Goal: Information Seeking & Learning: Learn about a topic

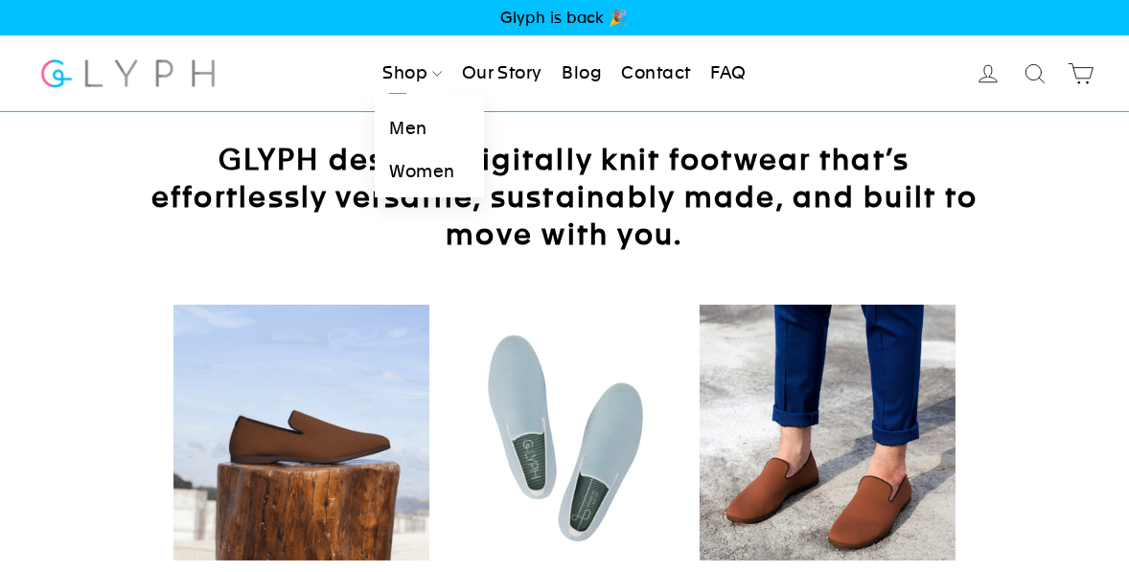
click at [393, 131] on link "Men" at bounding box center [429, 128] width 108 height 43
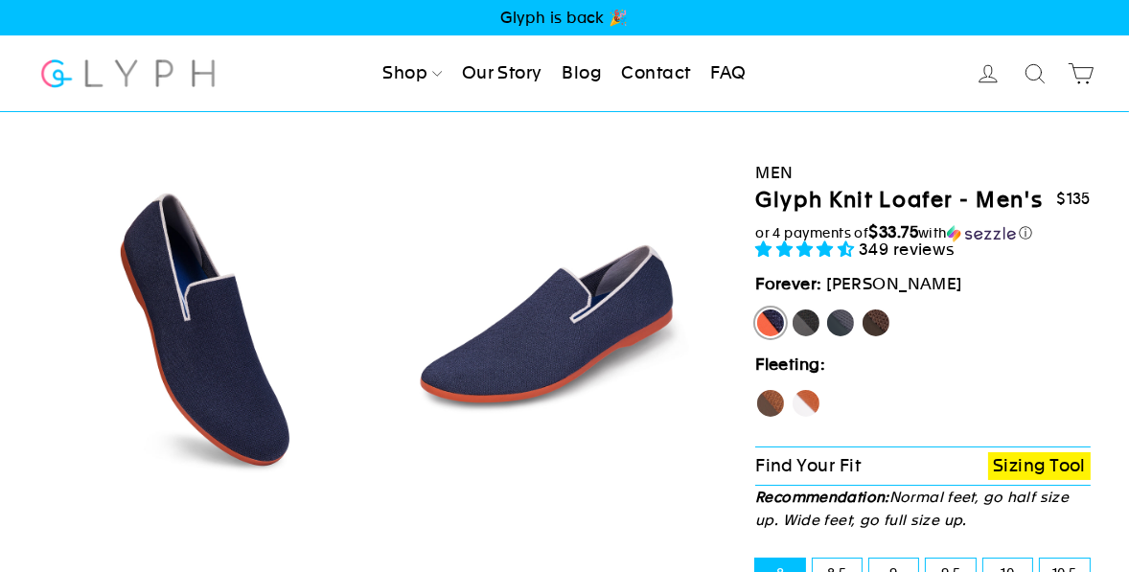
select select "highest-rating"
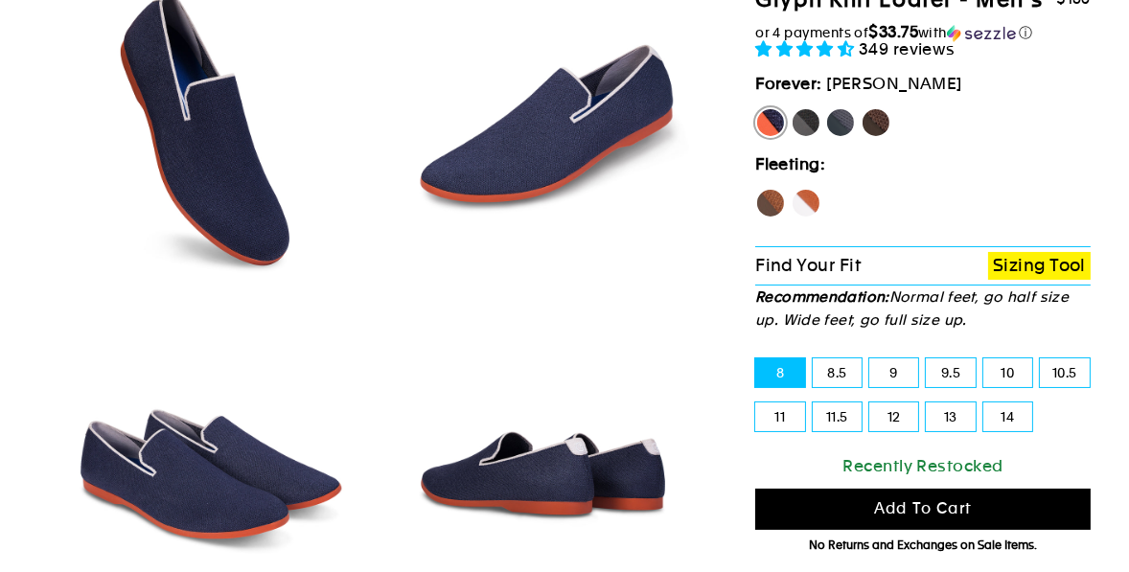
scroll to position [201, 0]
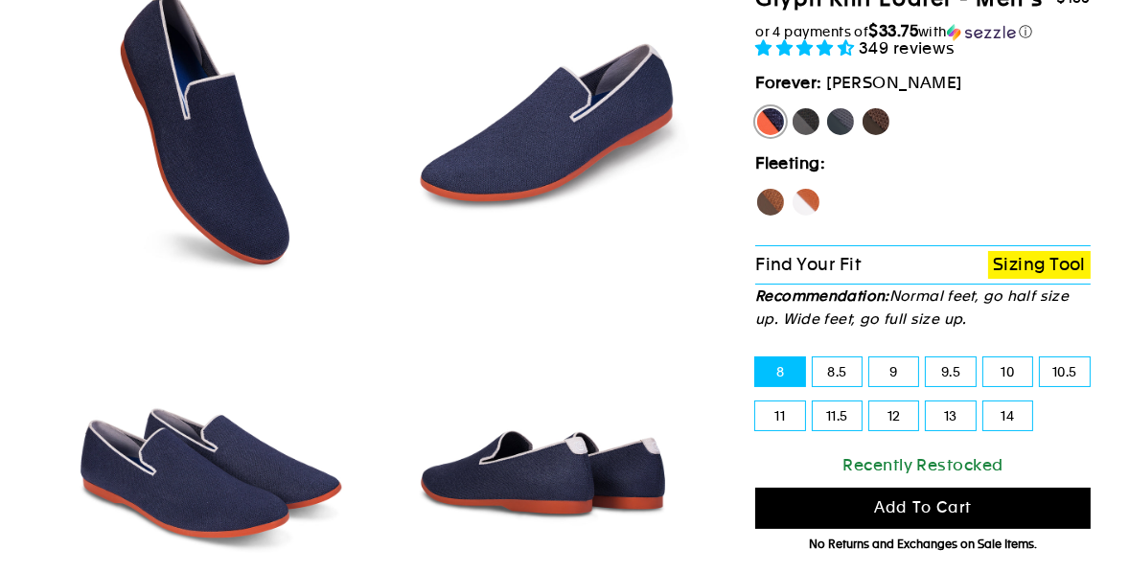
click at [796, 126] on label "Panther" at bounding box center [806, 121] width 31 height 31
click at [792, 107] on input "Panther" at bounding box center [791, 106] width 1 height 1
radio input "true"
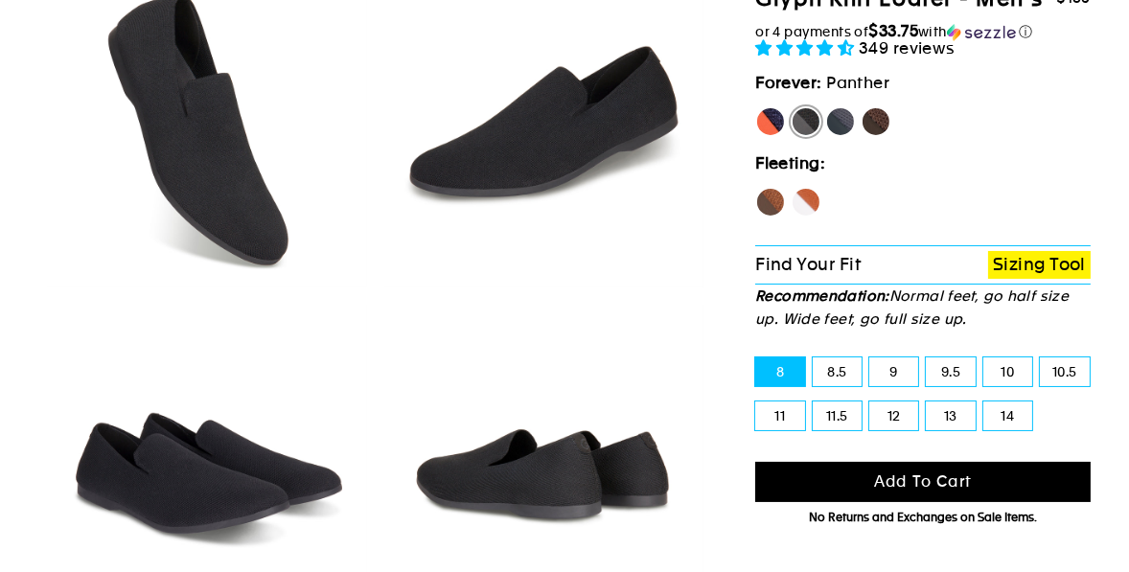
click at [851, 121] on label "Rhino" at bounding box center [841, 121] width 31 height 31
click at [826, 107] on input "Rhino" at bounding box center [826, 106] width 1 height 1
radio input "true"
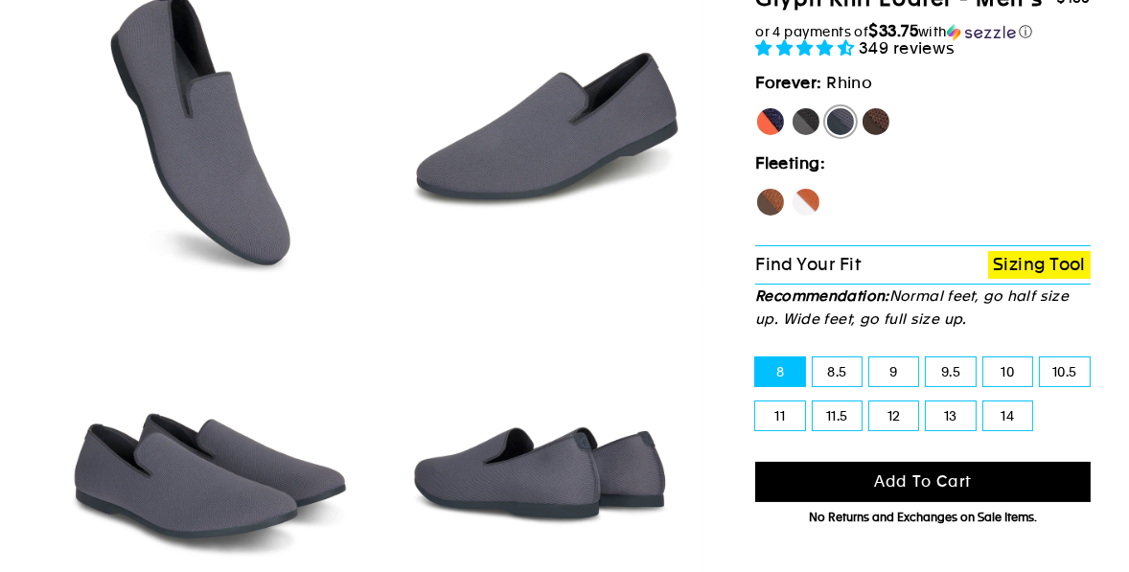
click at [875, 121] on label "Mustang" at bounding box center [876, 121] width 31 height 31
click at [862, 107] on input "Mustang" at bounding box center [861, 106] width 1 height 1
radio input "true"
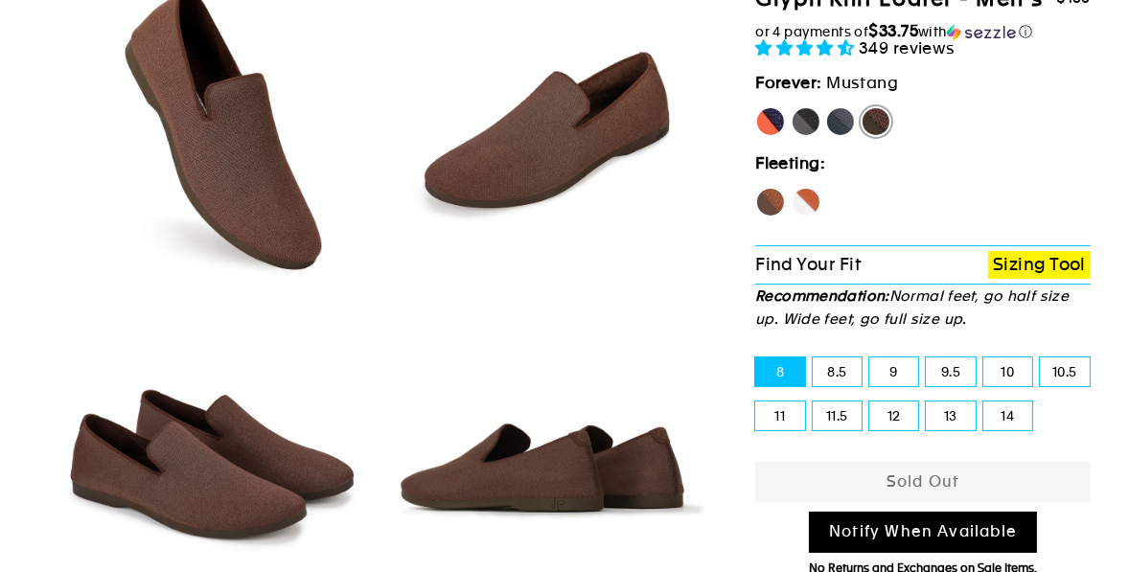
click at [770, 205] on label "Hawk" at bounding box center [771, 202] width 31 height 31
click at [756, 188] on input "Hawk" at bounding box center [756, 187] width 1 height 1
radio input "true"
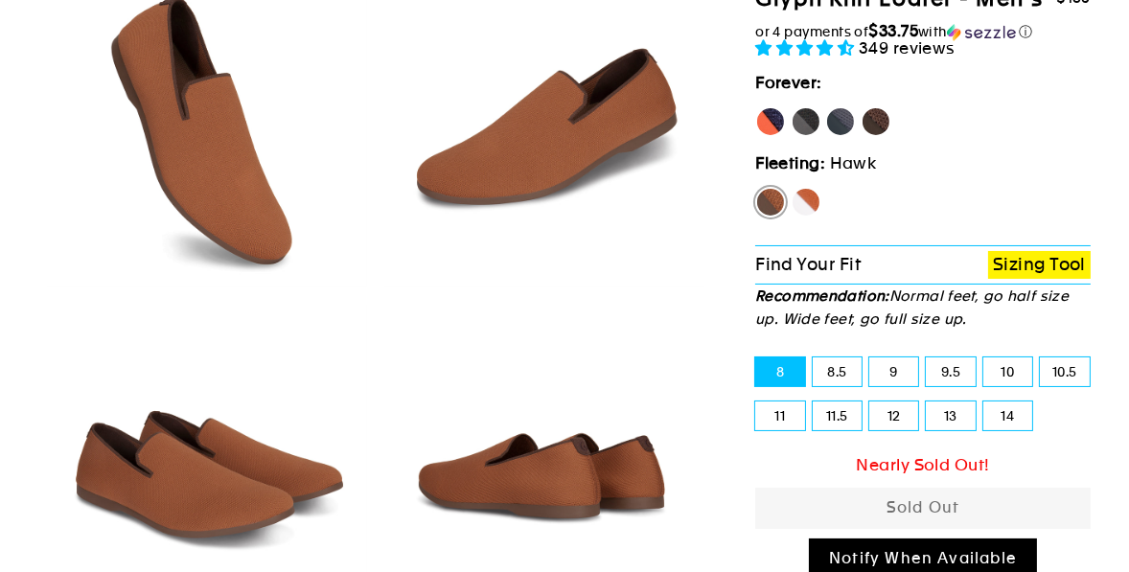
click at [804, 202] on label "Fox" at bounding box center [806, 202] width 31 height 31
click at [792, 188] on input "Fox" at bounding box center [791, 187] width 1 height 1
radio input "true"
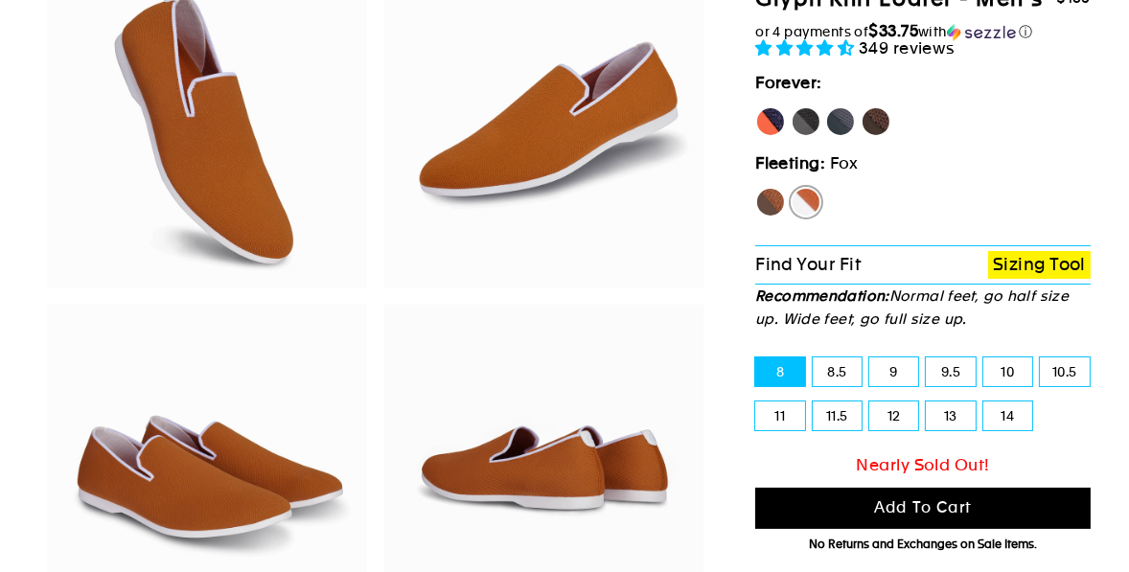
click at [772, 198] on label "Hawk" at bounding box center [771, 202] width 31 height 31
click at [756, 188] on input "Hawk" at bounding box center [756, 187] width 1 height 1
radio input "true"
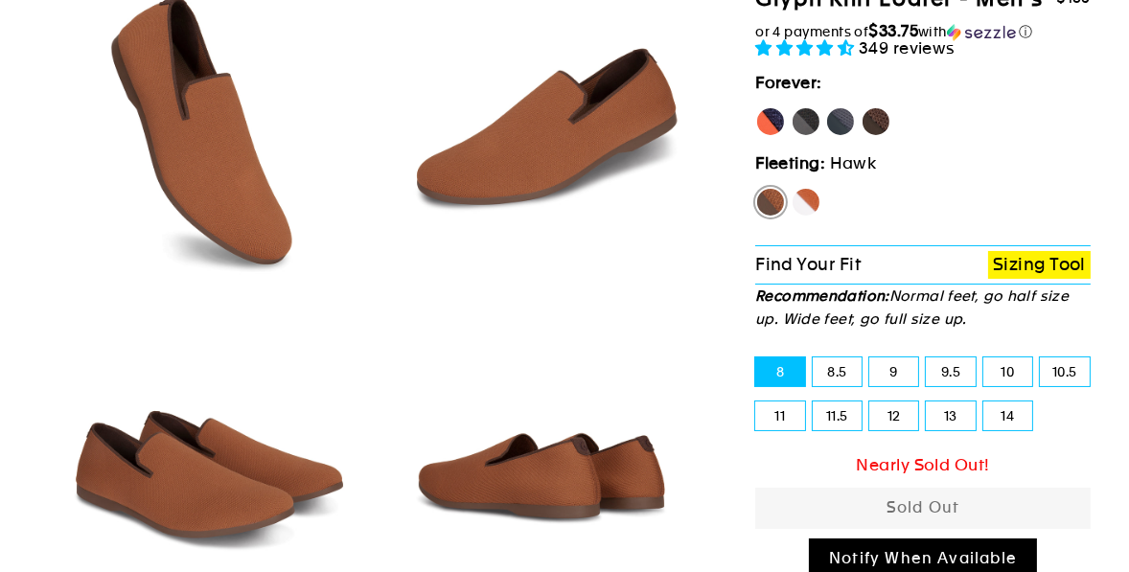
click at [808, 200] on label "Fox" at bounding box center [806, 202] width 31 height 31
click at [792, 188] on input "Fox" at bounding box center [791, 187] width 1 height 1
radio input "true"
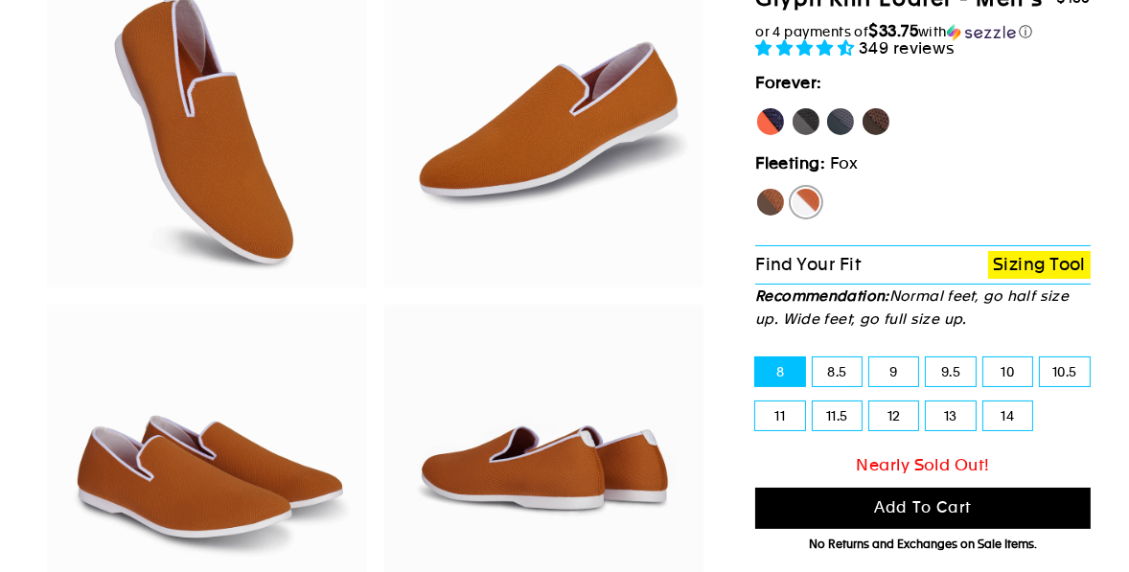
click at [891, 383] on label "9" at bounding box center [894, 372] width 49 height 29
click at [871, 359] on input "9" at bounding box center [870, 358] width 1 height 1
radio input "true"
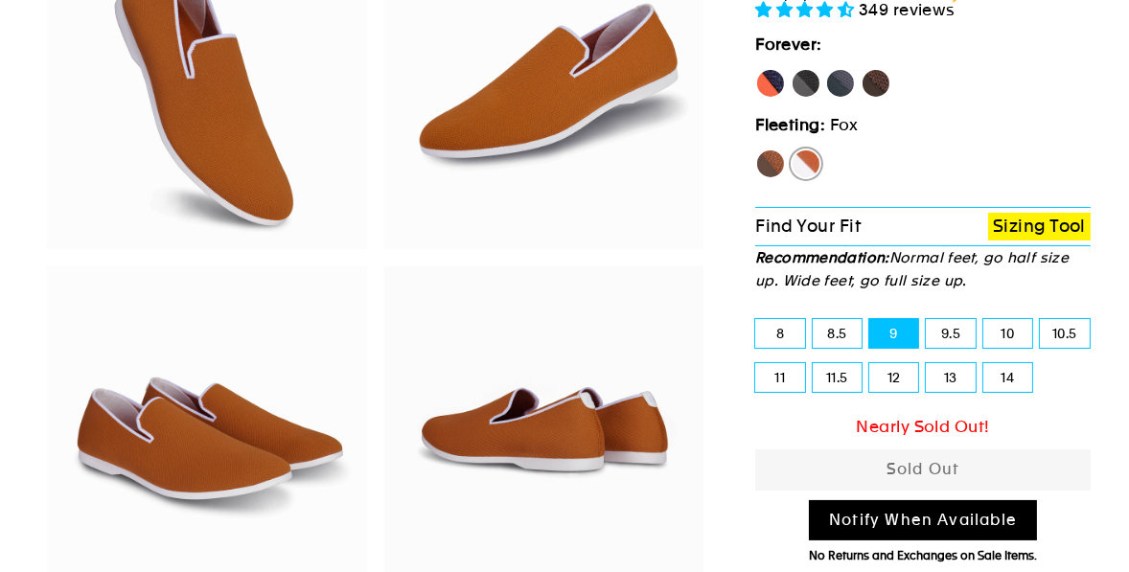
scroll to position [243, 0]
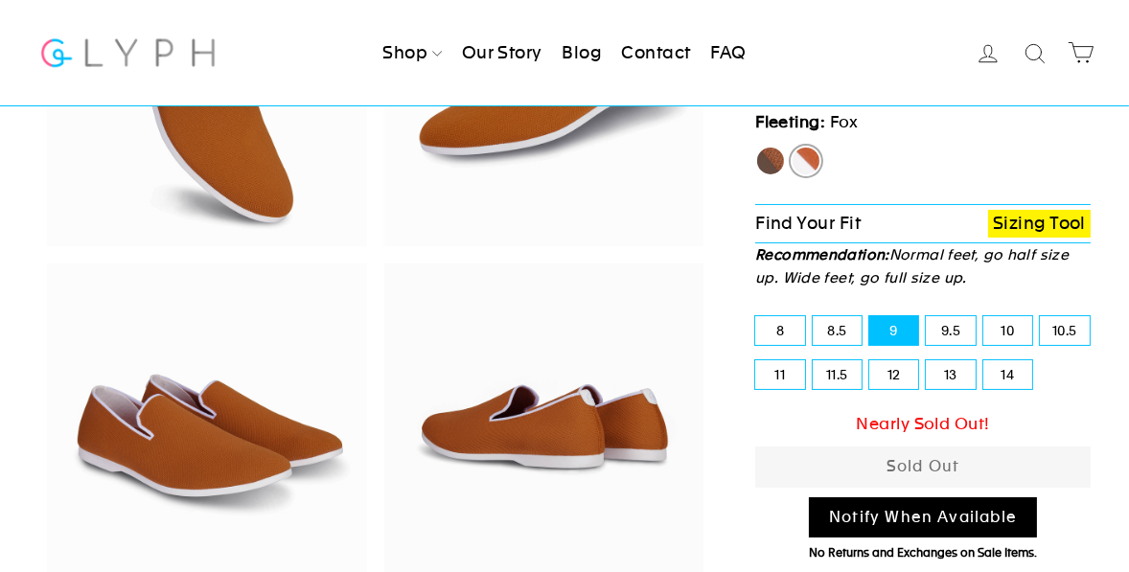
click at [759, 164] on label "Hawk" at bounding box center [771, 161] width 31 height 31
click at [756, 147] on input "Hawk" at bounding box center [756, 146] width 1 height 1
radio input "true"
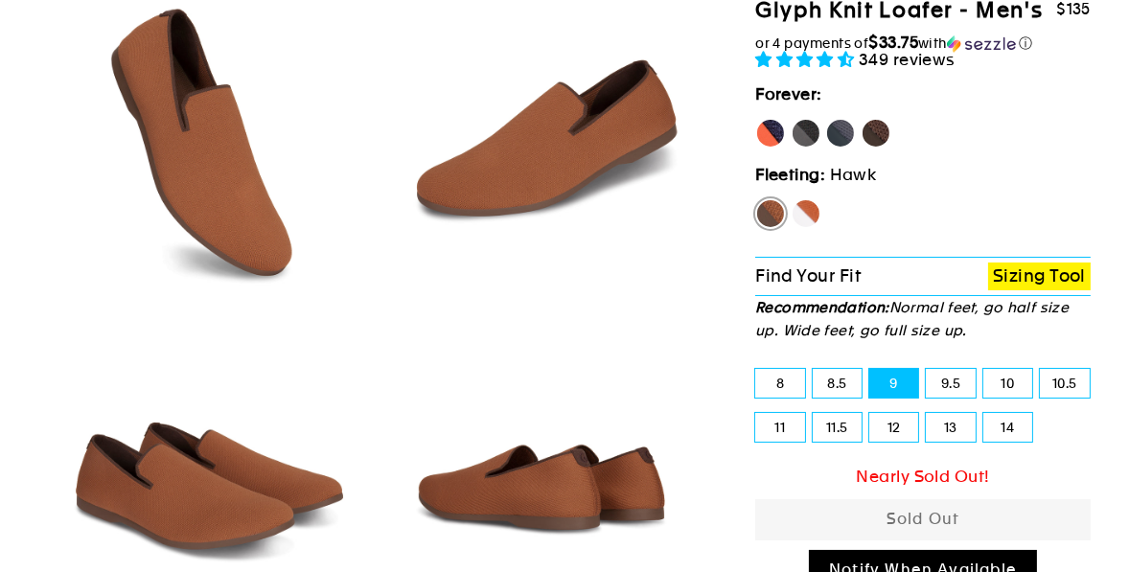
scroll to position [187, 0]
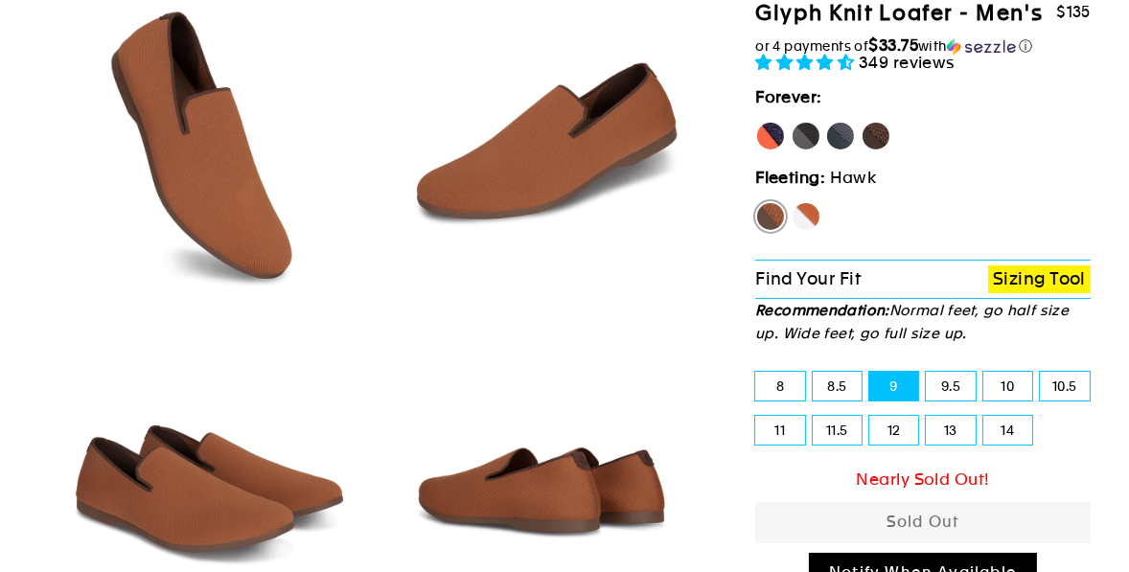
click at [873, 126] on label "Mustang" at bounding box center [876, 136] width 31 height 31
click at [862, 122] on input "Mustang" at bounding box center [861, 121] width 1 height 1
radio input "true"
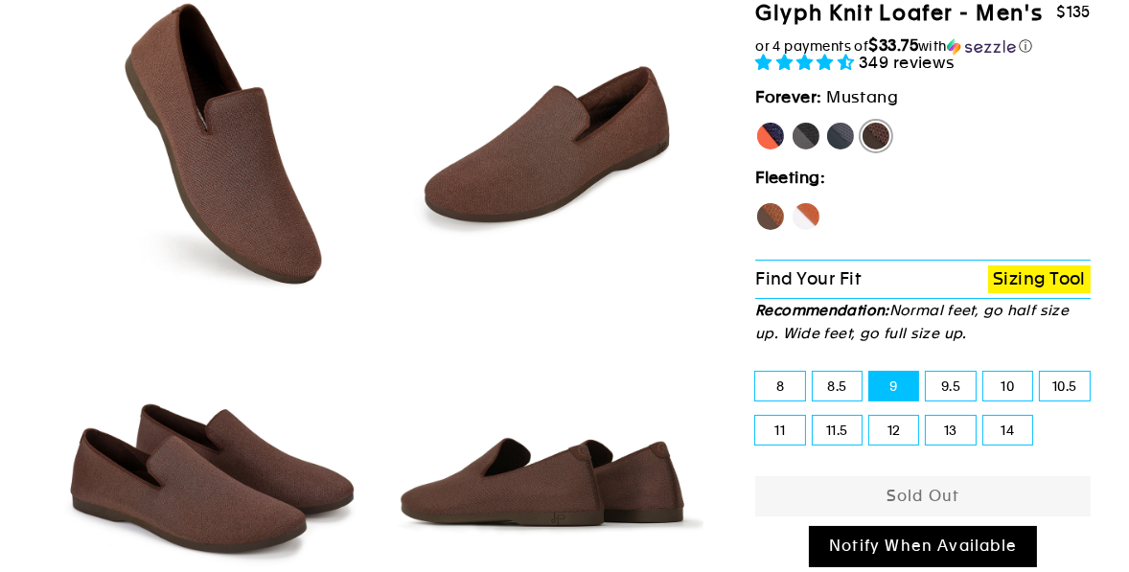
click at [845, 128] on label "Rhino" at bounding box center [841, 136] width 31 height 31
click at [826, 122] on input "Rhino" at bounding box center [826, 121] width 1 height 1
radio input "true"
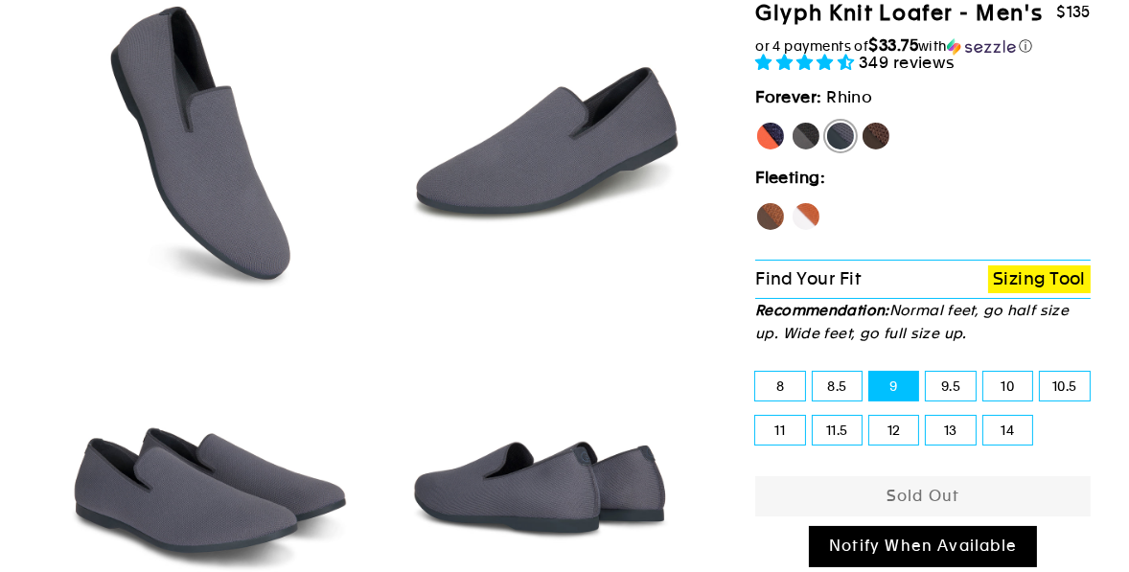
click at [810, 134] on label "Panther" at bounding box center [806, 136] width 31 height 31
click at [792, 122] on input "Panther" at bounding box center [791, 121] width 1 height 1
radio input "true"
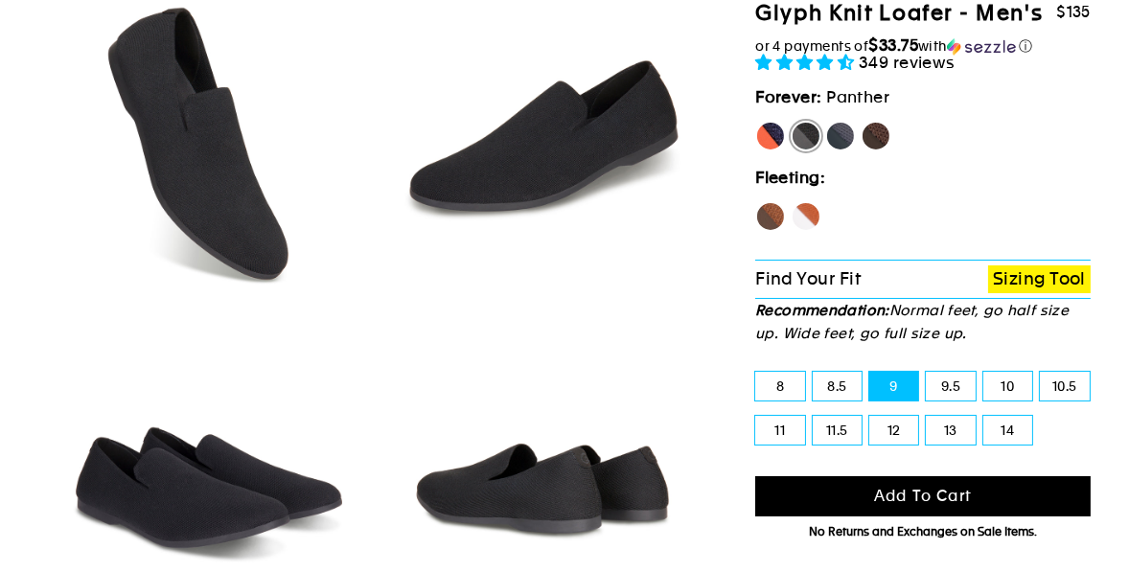
click at [768, 134] on label "[PERSON_NAME]" at bounding box center [771, 136] width 31 height 31
click at [756, 122] on input "[PERSON_NAME]" at bounding box center [756, 121] width 1 height 1
radio input "true"
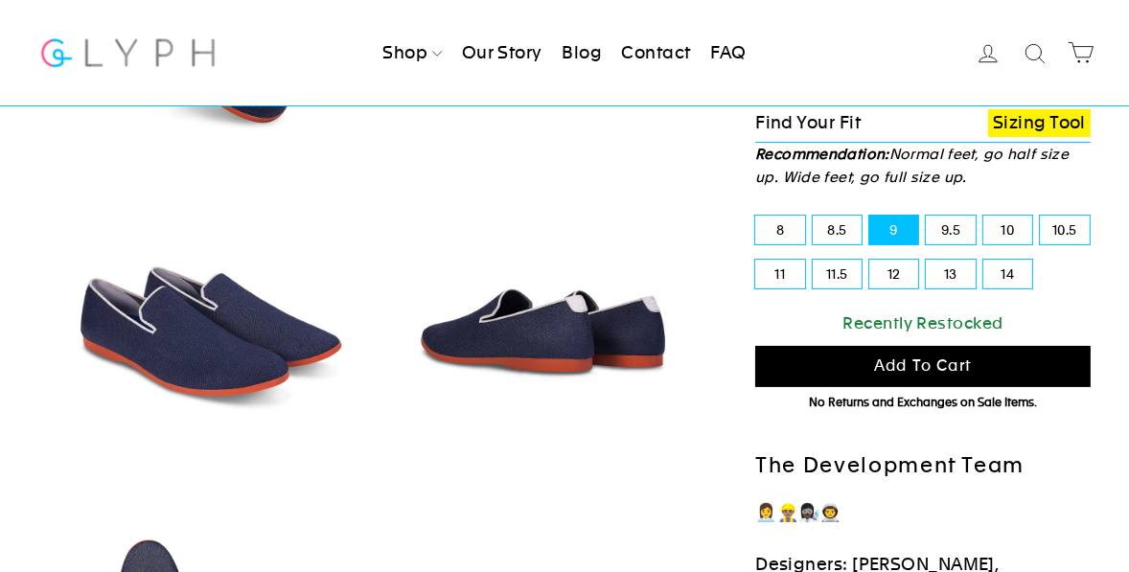
scroll to position [331, 0]
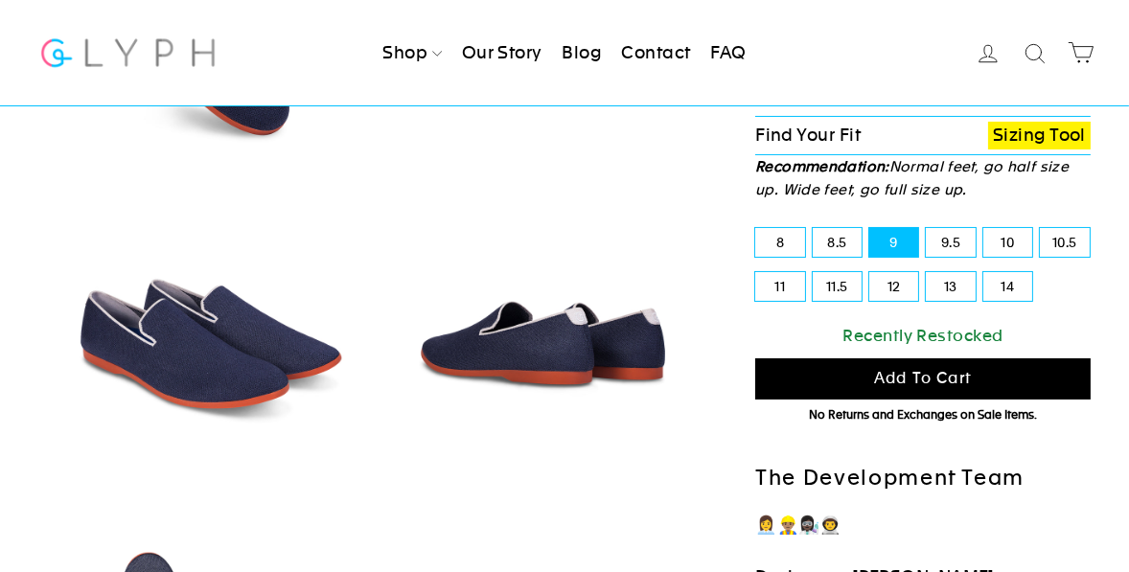
click at [943, 228] on label "9.5" at bounding box center [950, 242] width 49 height 29
click at [927, 228] on input "9.5" at bounding box center [926, 228] width 1 height 1
radio input "true"
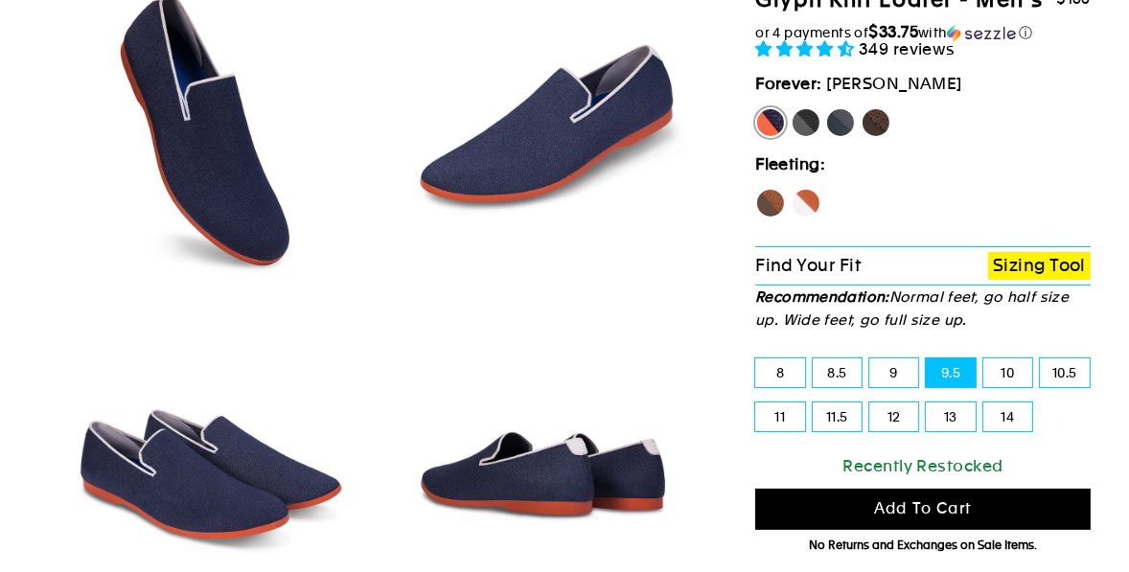
scroll to position [188, 0]
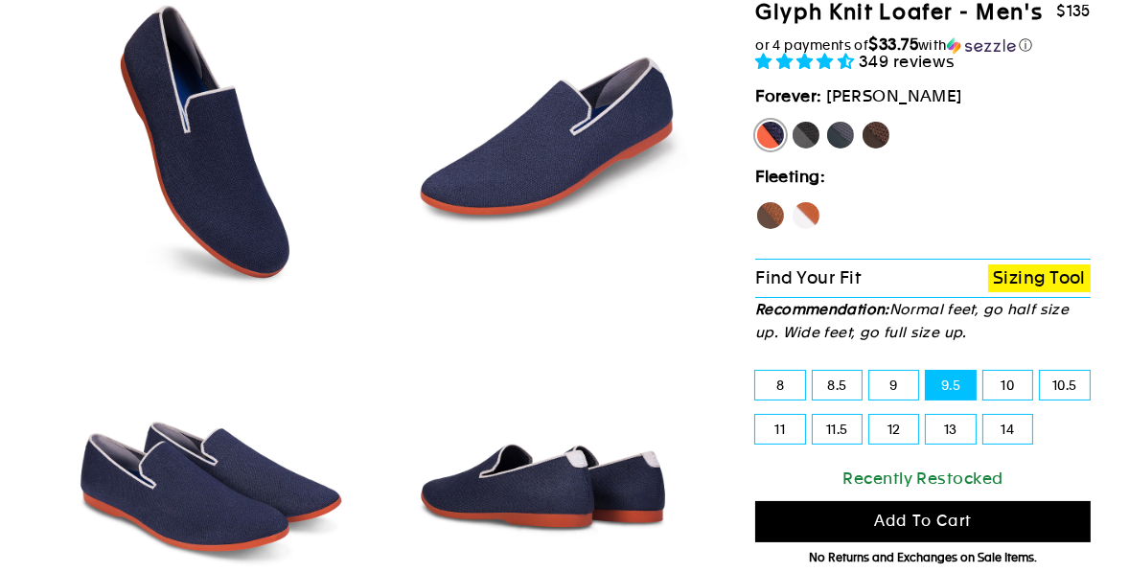
click at [807, 122] on label "Panther" at bounding box center [806, 135] width 31 height 31
click at [792, 121] on input "Panther" at bounding box center [791, 120] width 1 height 1
radio input "true"
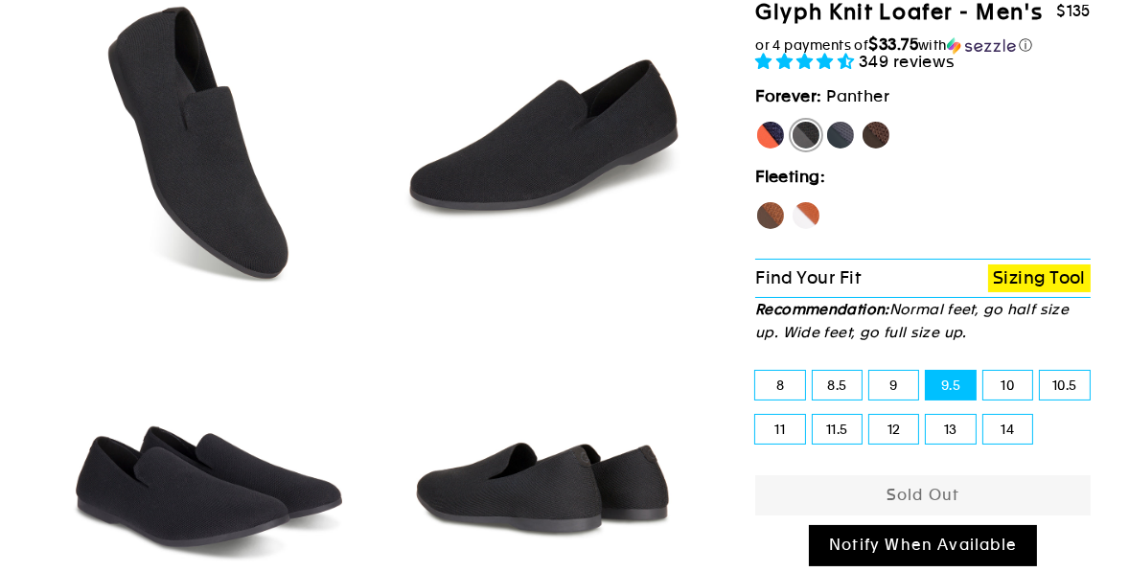
click at [854, 124] on div "Rhino" at bounding box center [841, 139] width 31 height 39
click at [844, 129] on label "Rhino" at bounding box center [841, 135] width 31 height 31
click at [826, 121] on input "Rhino" at bounding box center [826, 120] width 1 height 1
radio input "true"
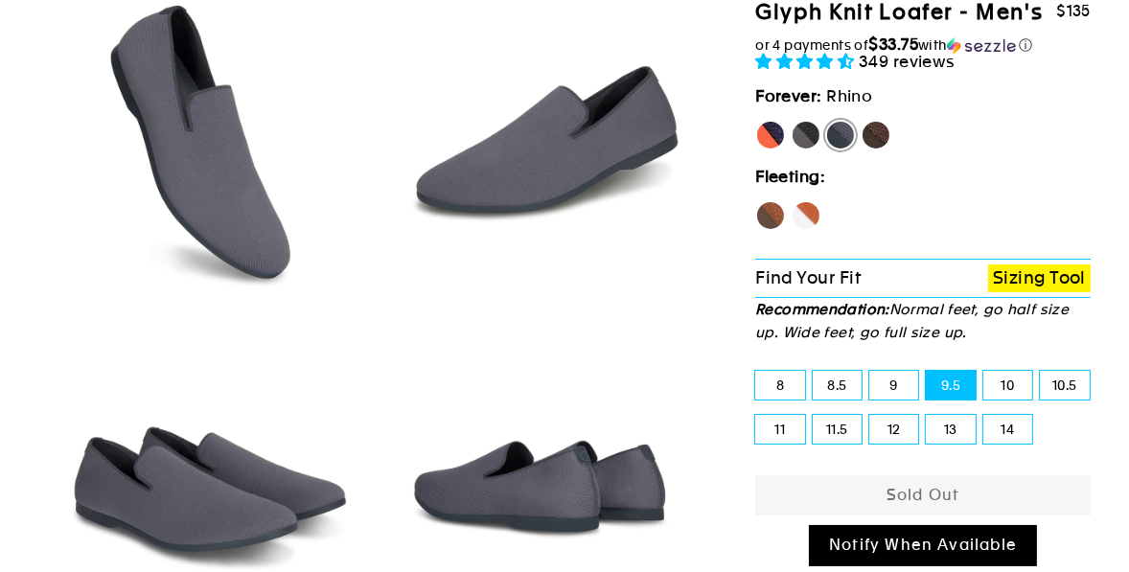
click at [874, 129] on label "Mustang" at bounding box center [876, 135] width 31 height 31
click at [862, 121] on input "Mustang" at bounding box center [861, 120] width 1 height 1
radio input "true"
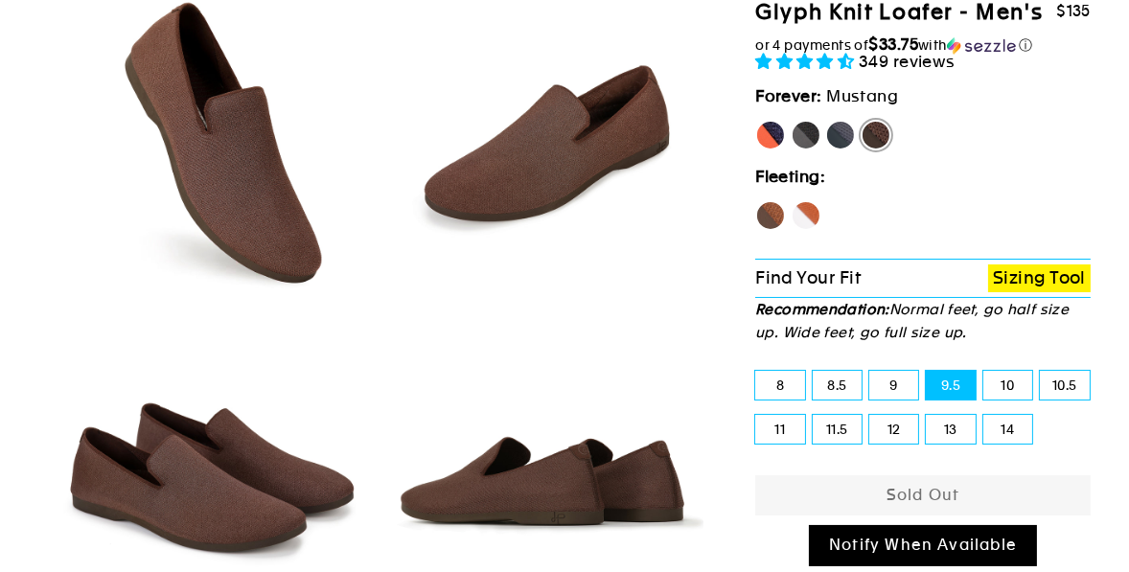
click at [809, 207] on label "Fox" at bounding box center [806, 215] width 31 height 31
click at [792, 201] on input "Fox" at bounding box center [791, 200] width 1 height 1
radio input "true"
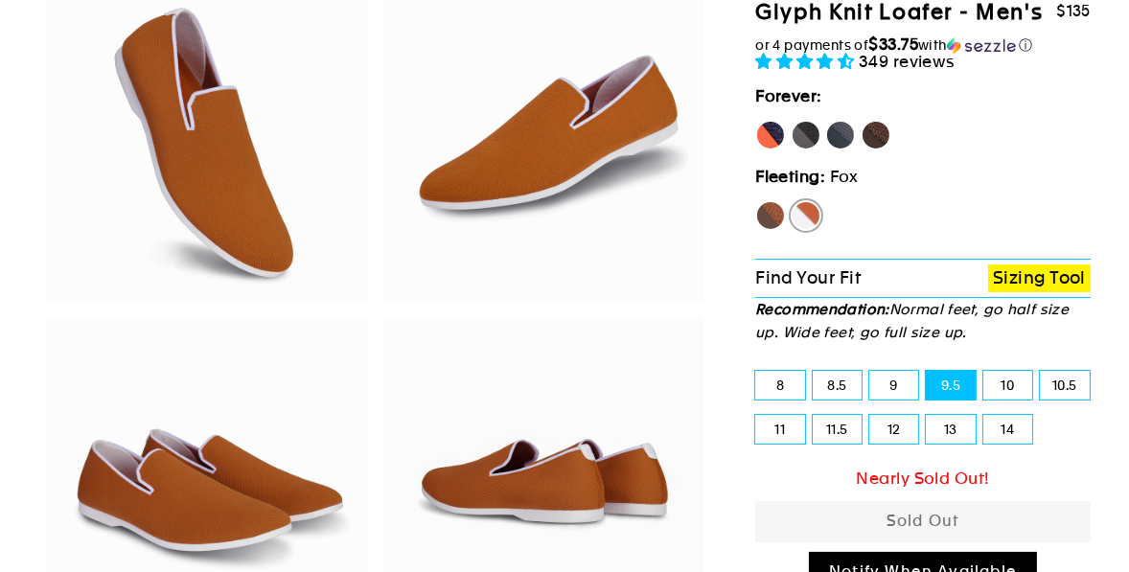
click at [762, 209] on label "Hawk" at bounding box center [771, 215] width 31 height 31
click at [756, 201] on input "Hawk" at bounding box center [756, 200] width 1 height 1
radio input "true"
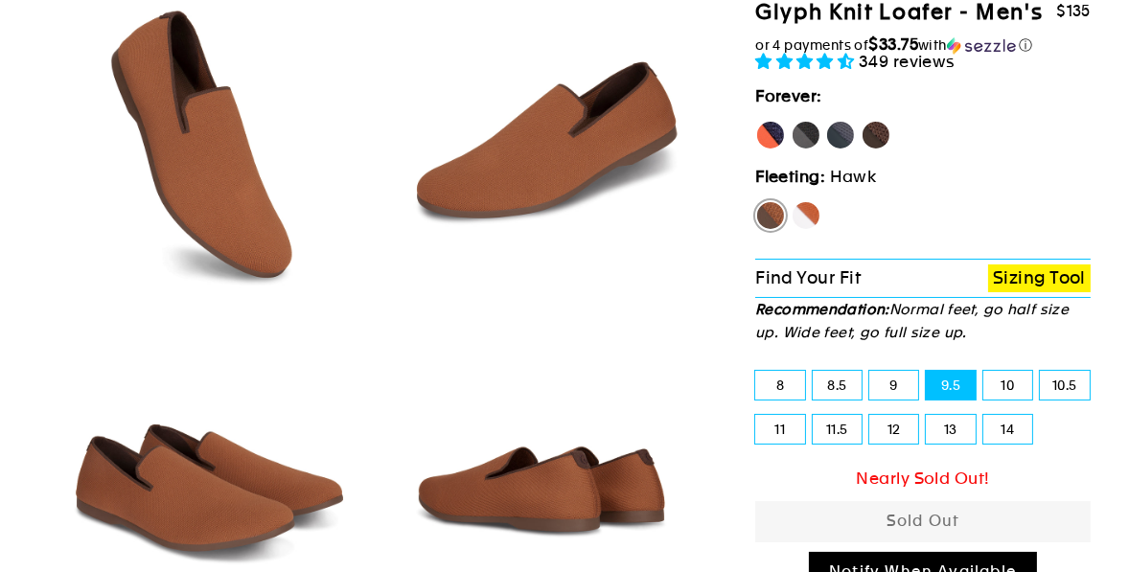
click at [778, 389] on label "8" at bounding box center [780, 385] width 49 height 29
click at [756, 372] on input "8" at bounding box center [756, 371] width 1 height 1
radio input "true"
click at [835, 377] on label "8.5" at bounding box center [837, 385] width 49 height 29
click at [814, 372] on input "8.5" at bounding box center [813, 371] width 1 height 1
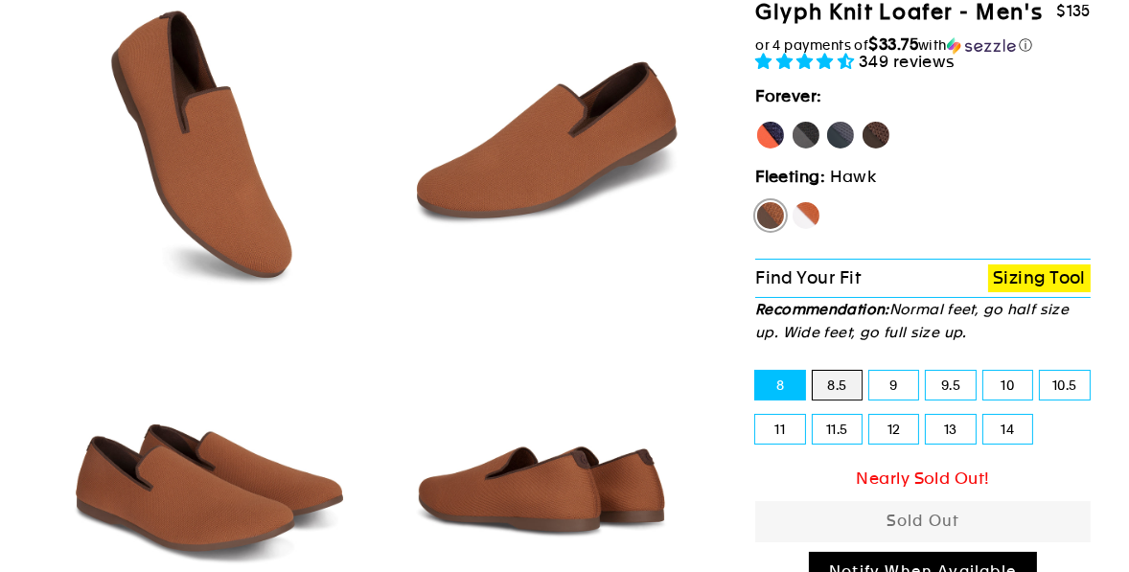
radio input "true"
click at [883, 375] on label "9" at bounding box center [894, 385] width 49 height 29
click at [871, 372] on input "9" at bounding box center [870, 371] width 1 height 1
radio input "true"
click at [929, 378] on label "9.5" at bounding box center [950, 385] width 49 height 29
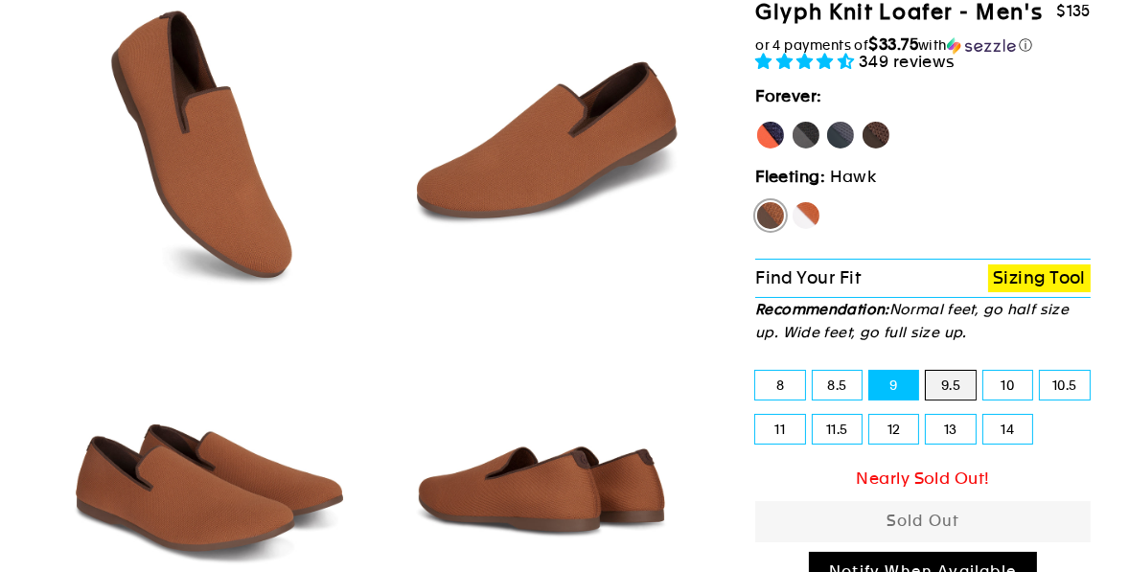
click at [927, 372] on input "9.5" at bounding box center [926, 371] width 1 height 1
radio input "true"
click at [1003, 380] on label "10" at bounding box center [1008, 385] width 49 height 29
click at [985, 372] on input "10" at bounding box center [984, 371] width 1 height 1
radio input "true"
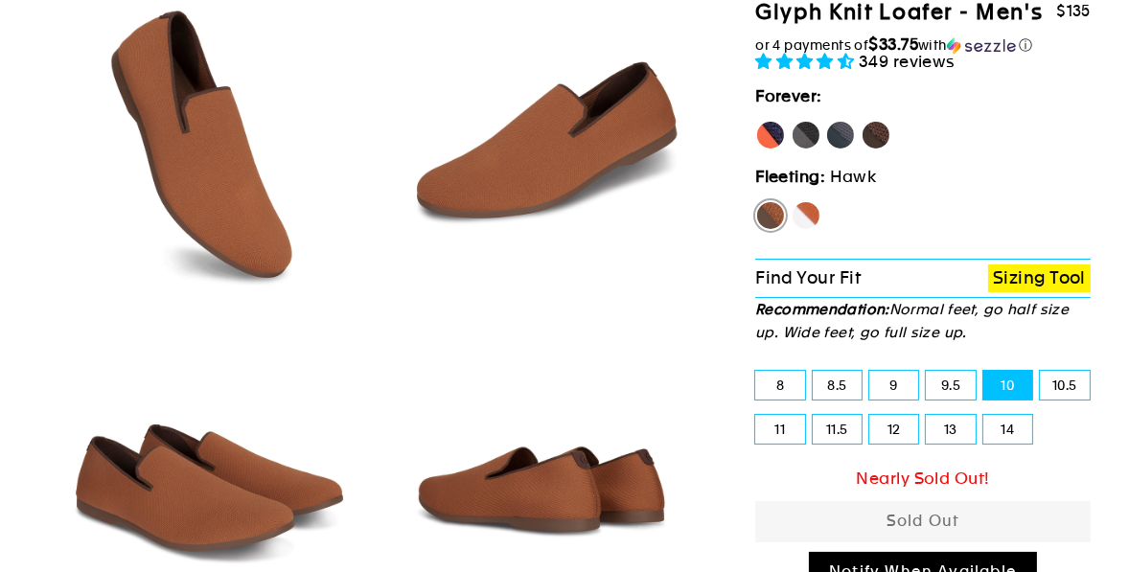
click at [1063, 372] on label "10.5" at bounding box center [1064, 385] width 49 height 29
click at [1041, 372] on input "10.5" at bounding box center [1040, 371] width 1 height 1
radio input "true"
click at [1017, 418] on label "14" at bounding box center [1008, 429] width 49 height 29
click at [985, 416] on input "14" at bounding box center [984, 415] width 1 height 1
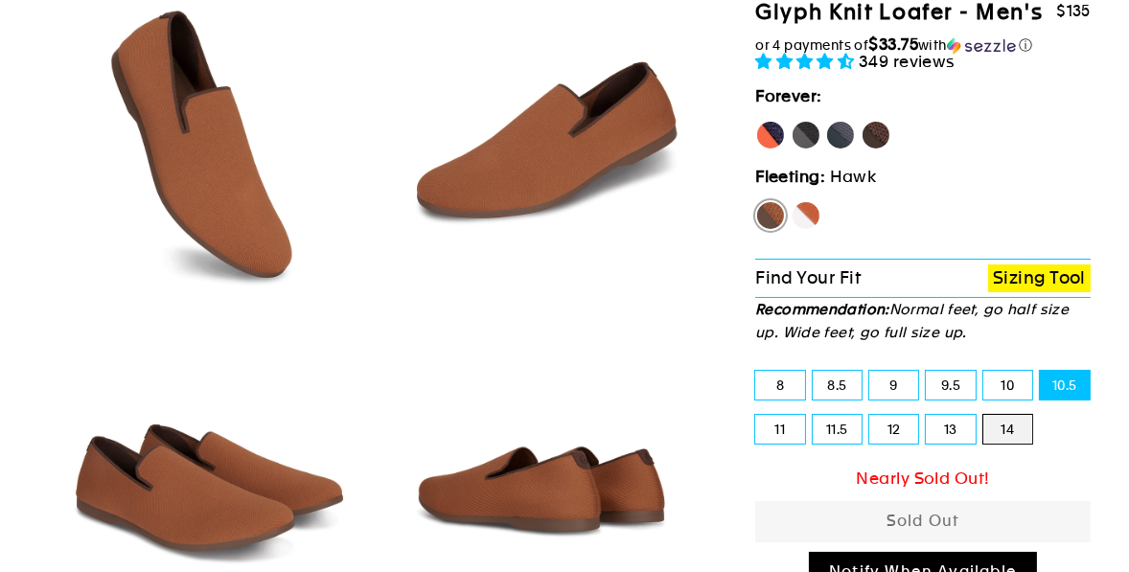
radio input "true"
click at [959, 420] on label "13" at bounding box center [950, 429] width 49 height 29
click at [927, 416] on input "13" at bounding box center [926, 415] width 1 height 1
radio input "true"
click at [905, 431] on label "12" at bounding box center [894, 429] width 49 height 29
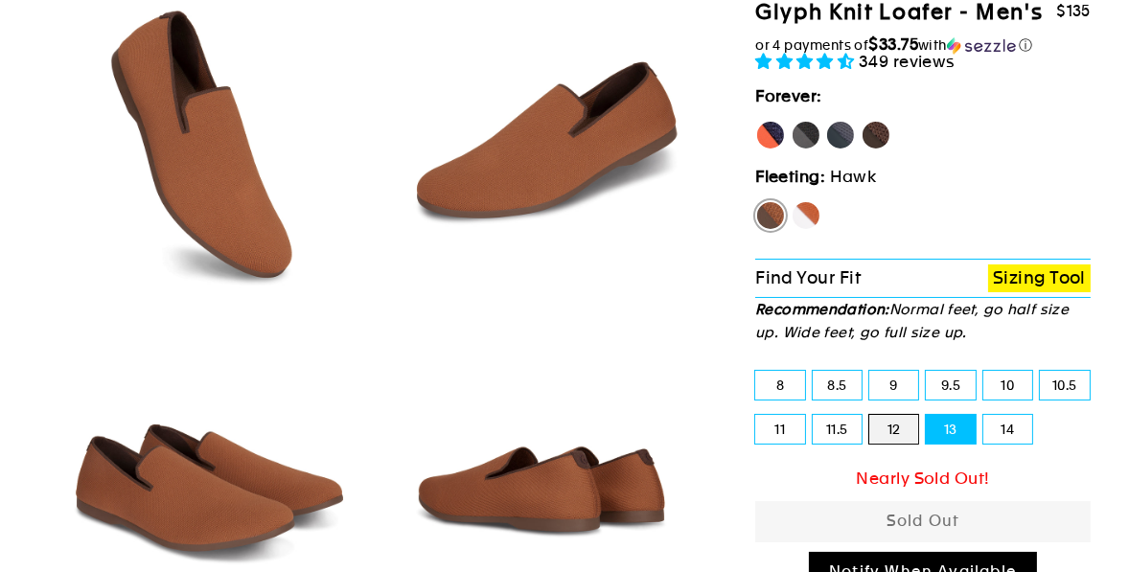
click at [871, 416] on input "12" at bounding box center [870, 415] width 1 height 1
radio input "true"
click at [842, 422] on label "11.5" at bounding box center [837, 429] width 49 height 29
click at [814, 416] on input "11.5" at bounding box center [813, 415] width 1 height 1
radio input "true"
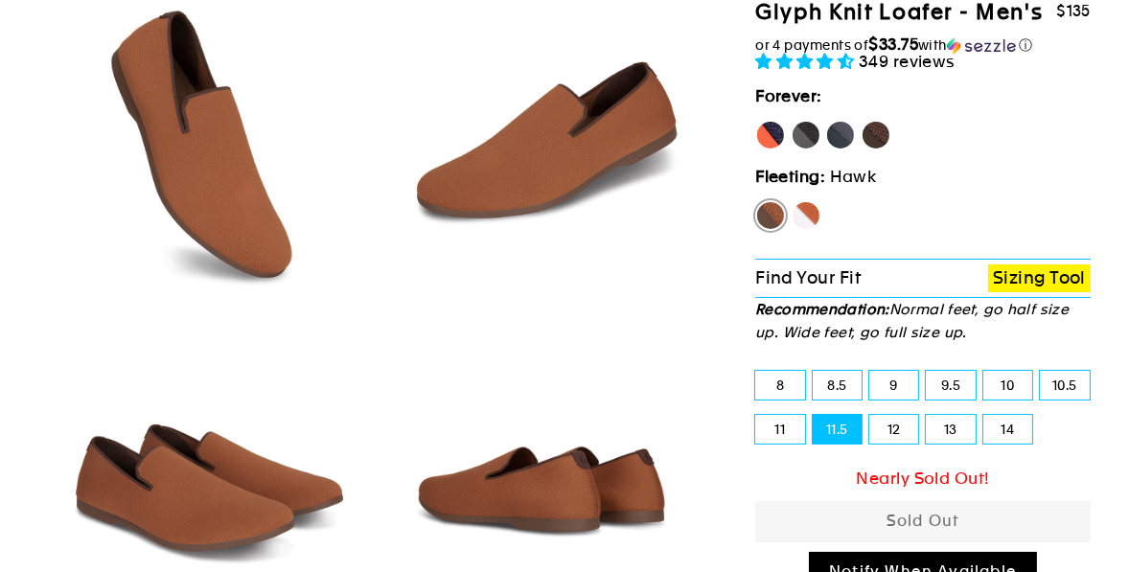
click at [768, 428] on label "11" at bounding box center [780, 429] width 49 height 29
click at [756, 416] on input "11" at bounding box center [756, 415] width 1 height 1
radio input "true"
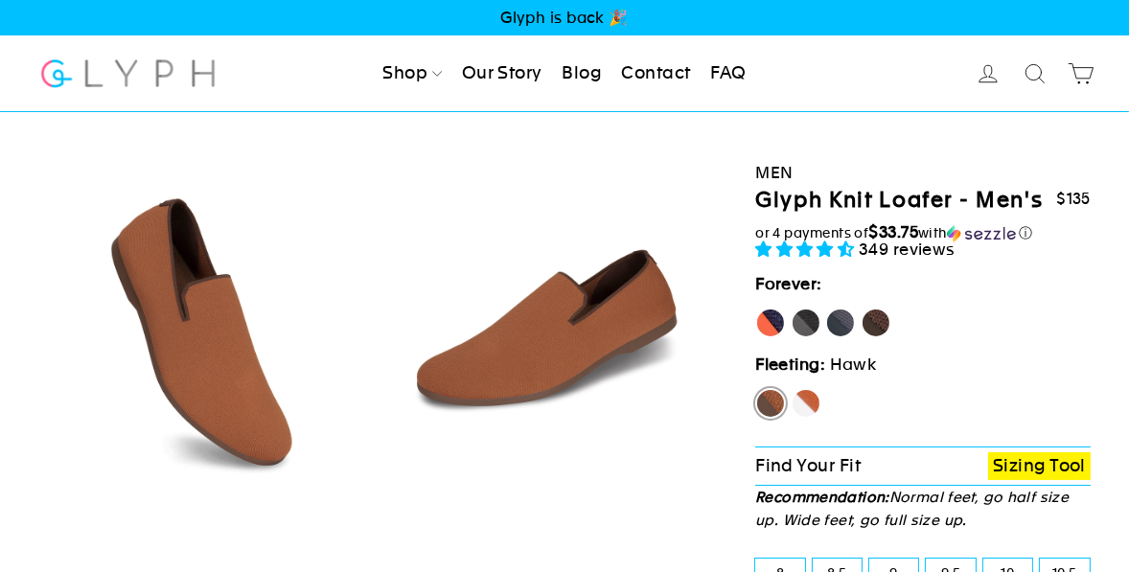
click at [578, 70] on link "Blog" at bounding box center [582, 74] width 56 height 42
